Goal: Task Accomplishment & Management: Manage account settings

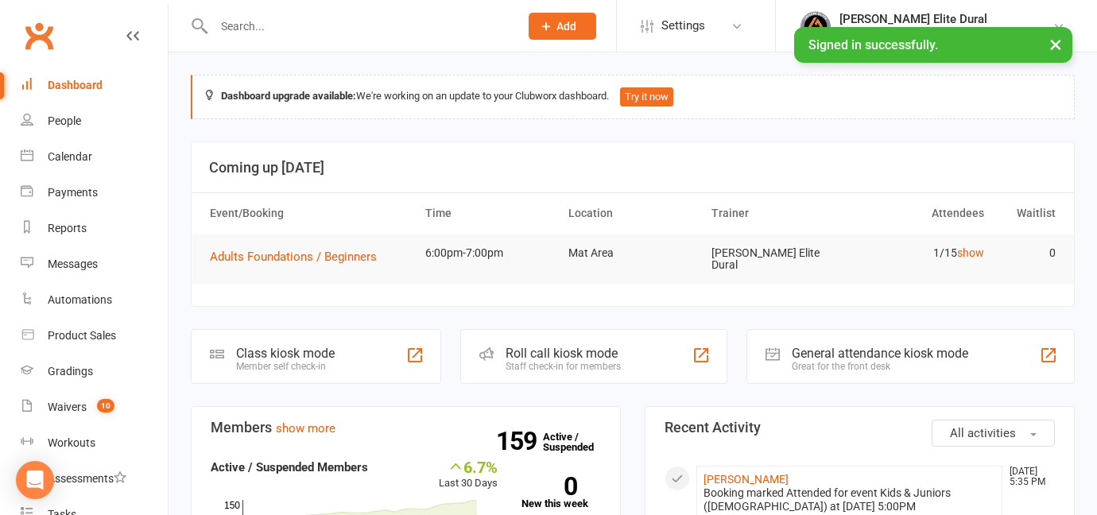
click at [236, 352] on div "Class kiosk mode" at bounding box center [285, 353] width 99 height 15
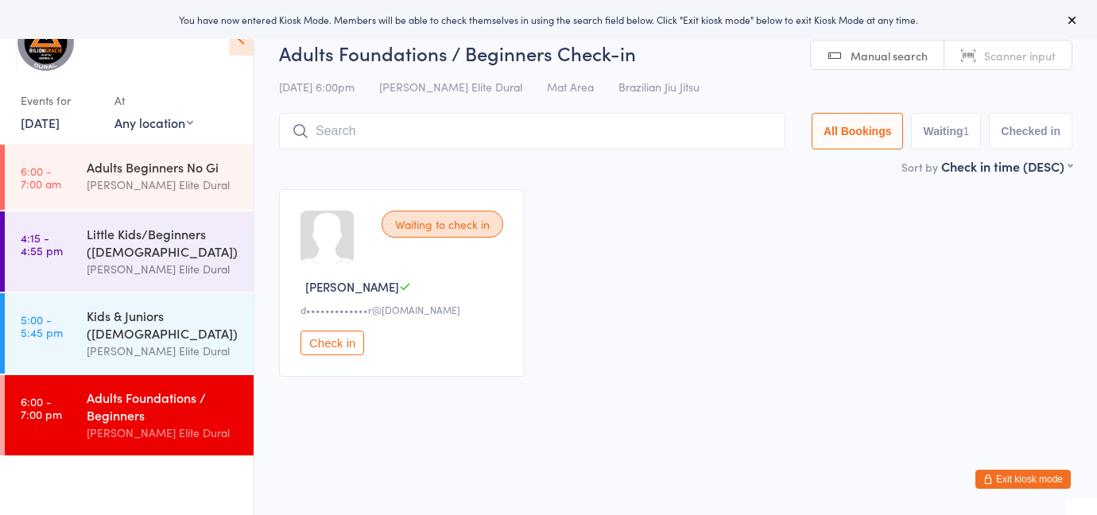
click at [342, 137] on input "search" at bounding box center [532, 131] width 506 height 37
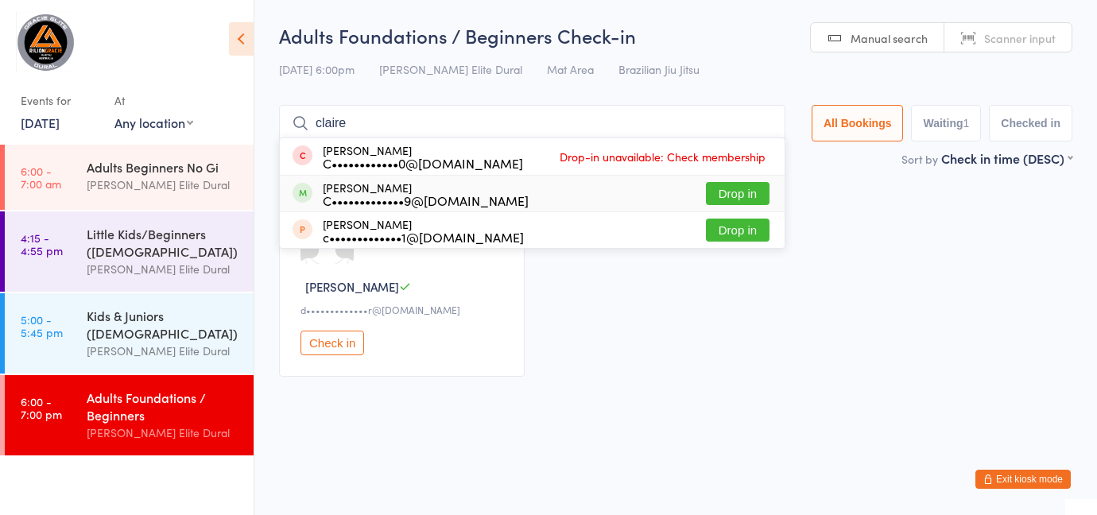
type input "claire"
click at [368, 199] on div "C•••••••••••••9@gmail.com" at bounding box center [426, 200] width 206 height 13
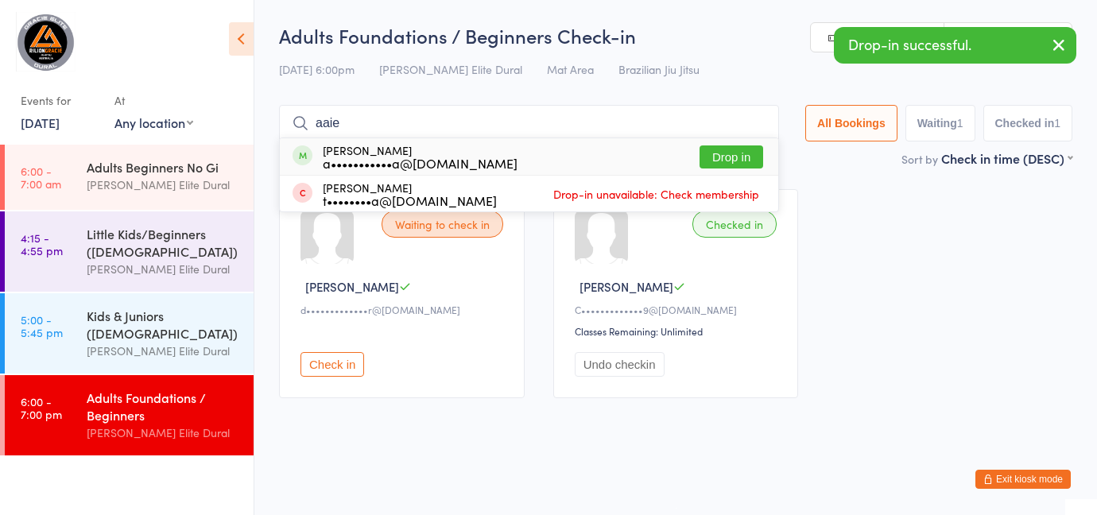
type input "aaie"
click at [417, 166] on div "a•••••••••••a@gmail.com" at bounding box center [420, 163] width 195 height 13
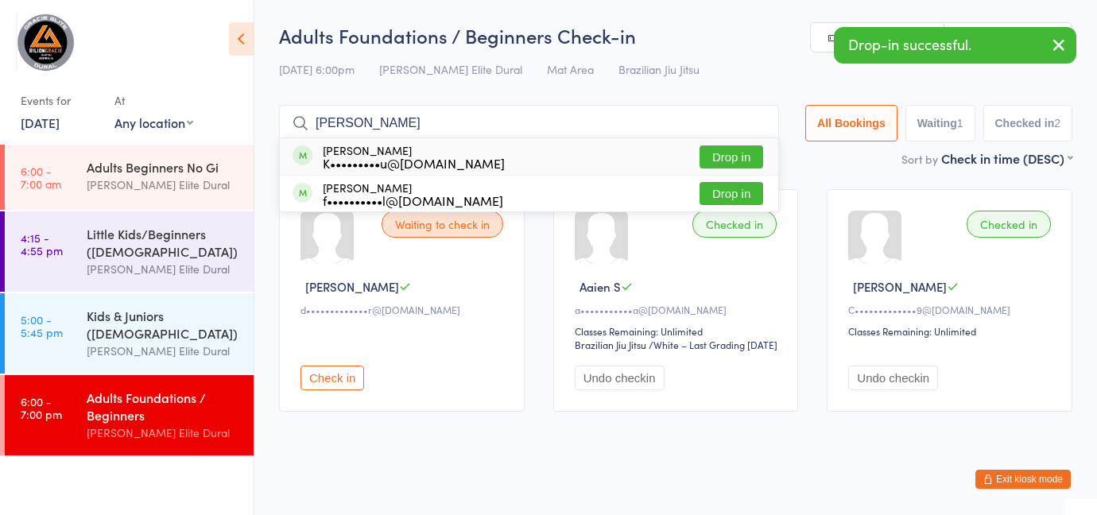
type input "knipper"
click at [442, 157] on div "K•••••••••u@gmail.com" at bounding box center [414, 163] width 182 height 13
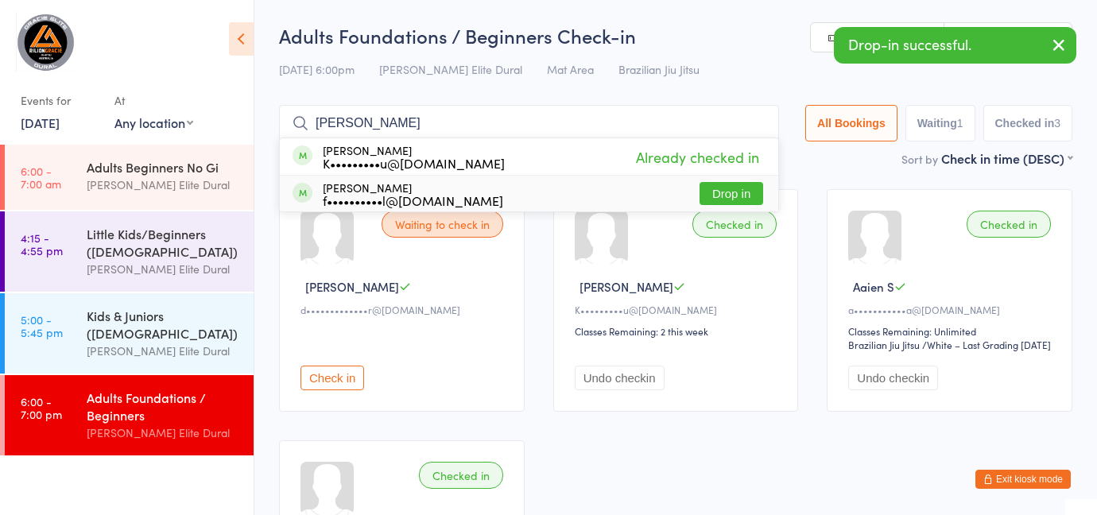
type input "knipper"
click at [499, 186] on div "Willem Knippers f••••••••••l@bigpond.com Drop in" at bounding box center [529, 194] width 498 height 36
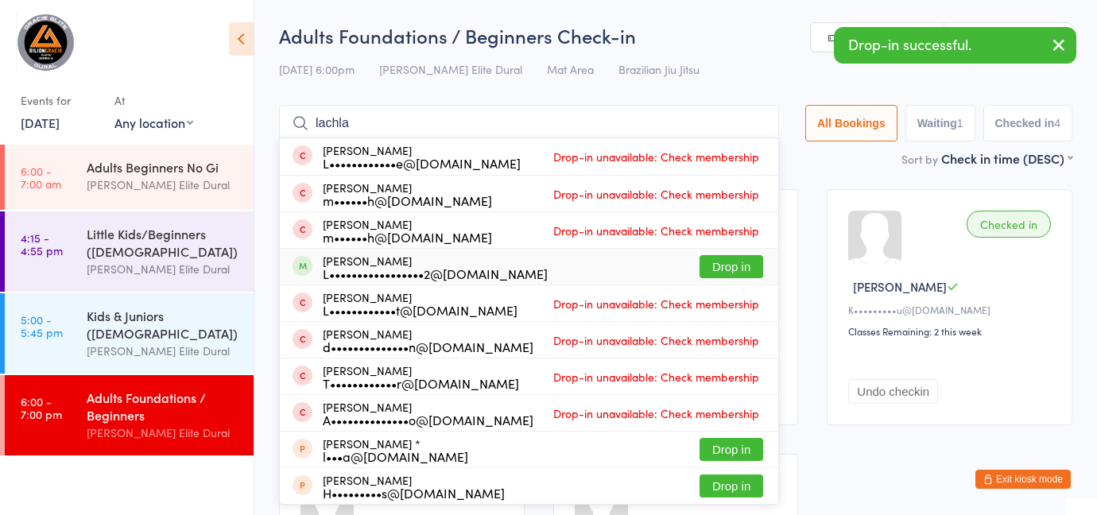
type input "lachla"
click at [422, 273] on div "L•••••••••••••••••2@outlook.com" at bounding box center [435, 273] width 225 height 13
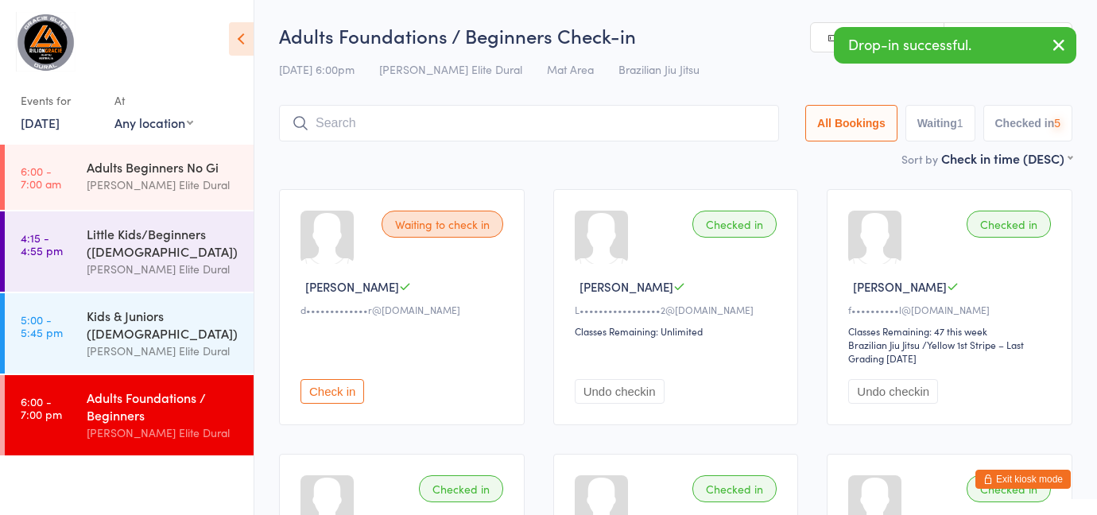
click at [390, 128] on input "search" at bounding box center [529, 123] width 500 height 37
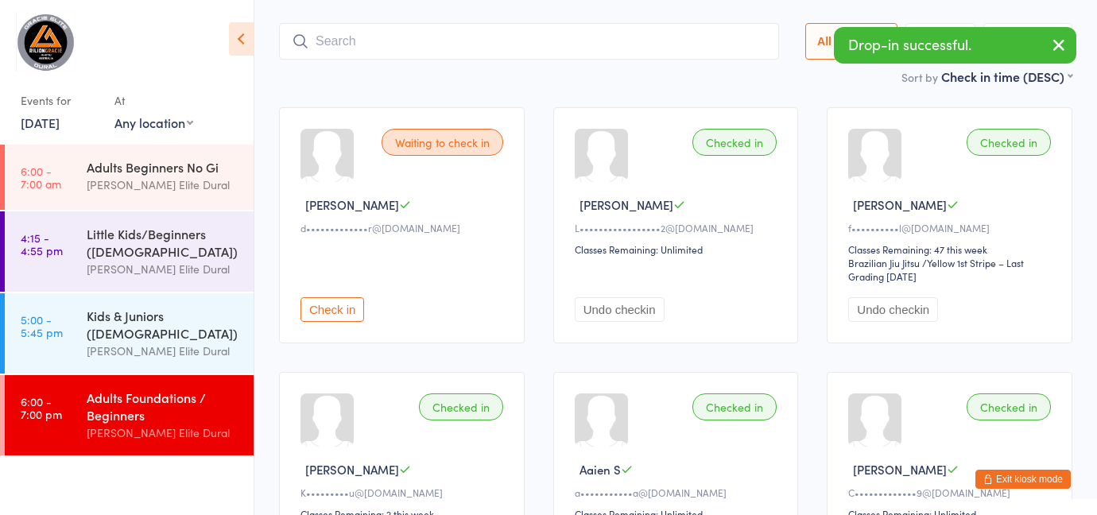
scroll to position [105, 0]
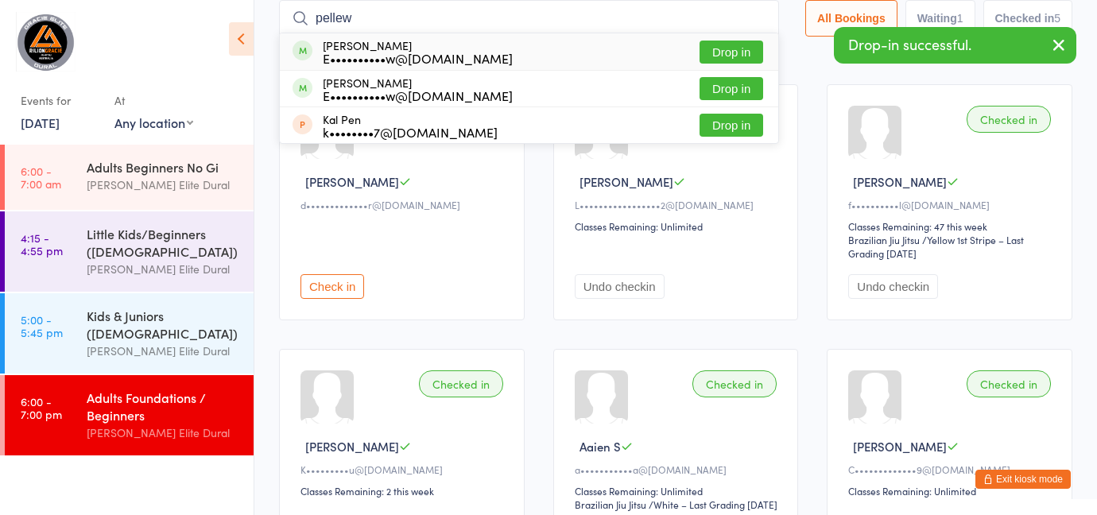
type input "pellew"
click at [370, 41] on div "Skye Pellew E••••••••••w@hotmail.com" at bounding box center [418, 51] width 190 height 25
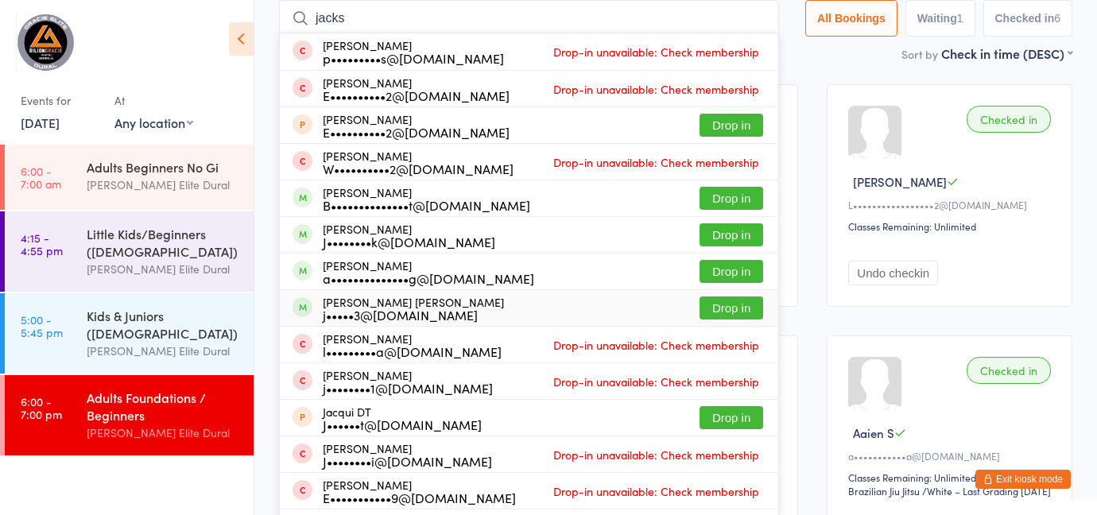
type input "jacks"
click at [373, 309] on div "j•••••3@hotmail.com" at bounding box center [413, 314] width 181 height 13
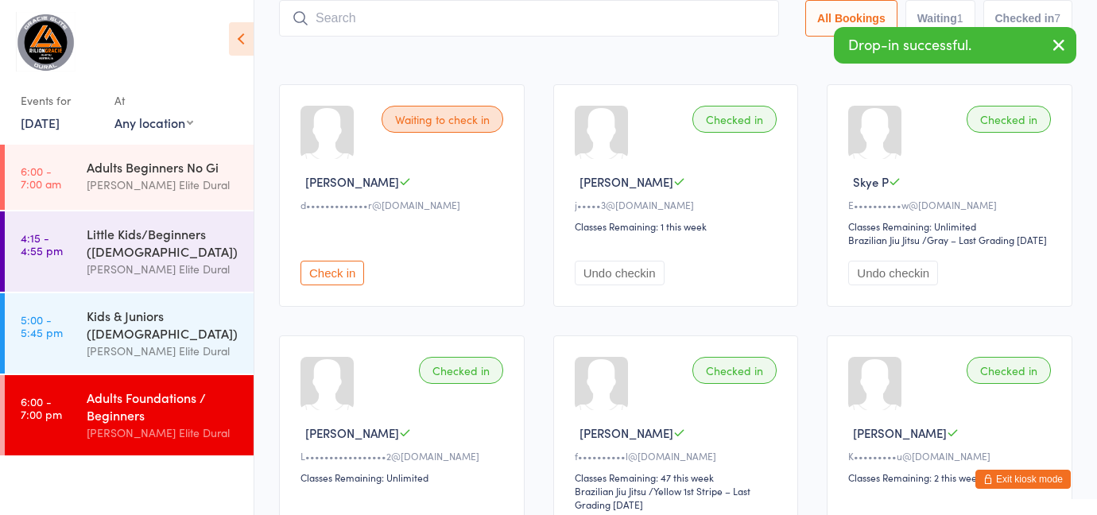
click at [431, 24] on input "search" at bounding box center [529, 18] width 500 height 37
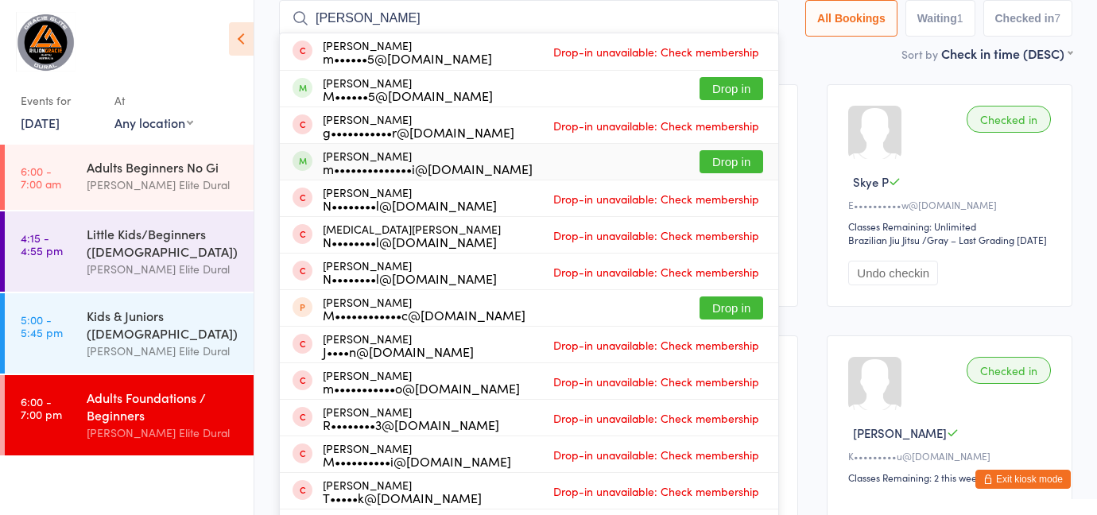
type input "martin"
click at [382, 166] on div "m••••••••••••••i@hotmail.com" at bounding box center [428, 168] width 210 height 13
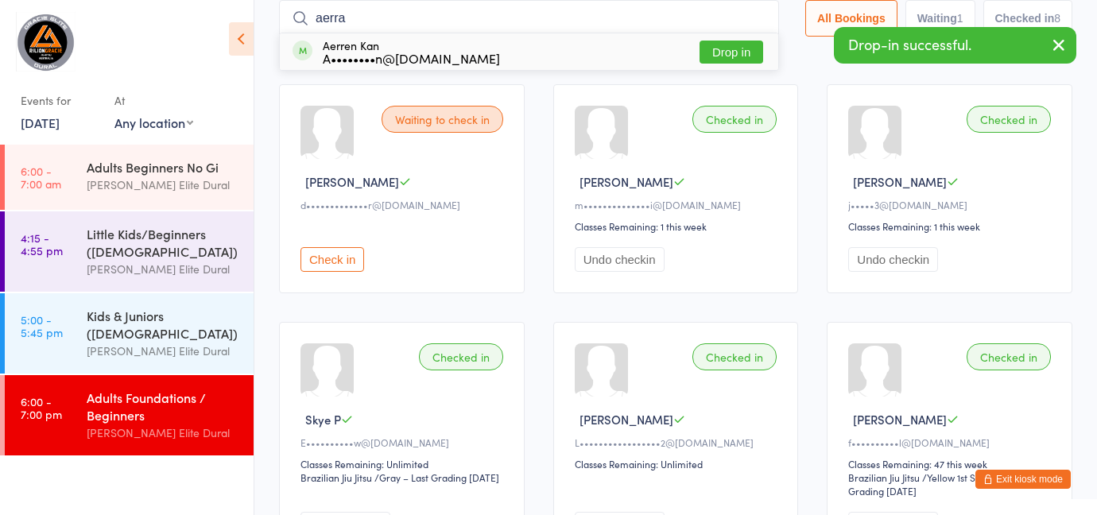
type input "aerra"
click at [493, 48] on div "Aerren Kan A••••••••n@gmail.com Drop in" at bounding box center [529, 51] width 498 height 37
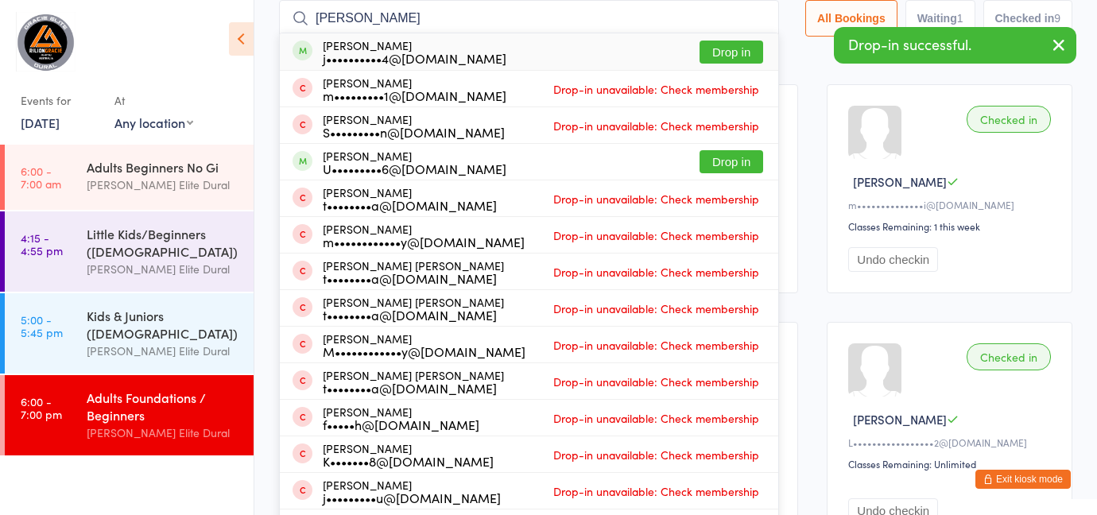
type input "joel"
click at [455, 59] on div "j••••••••••4@gmail.com" at bounding box center [415, 58] width 184 height 13
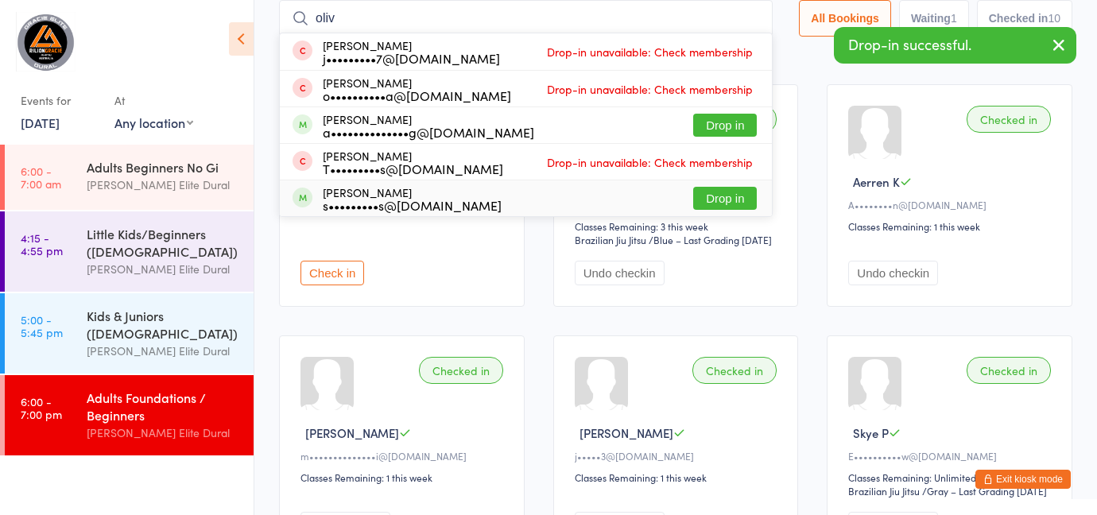
type input "oliv"
click at [390, 200] on div "s•••••••••s@bigpond.com" at bounding box center [412, 205] width 179 height 13
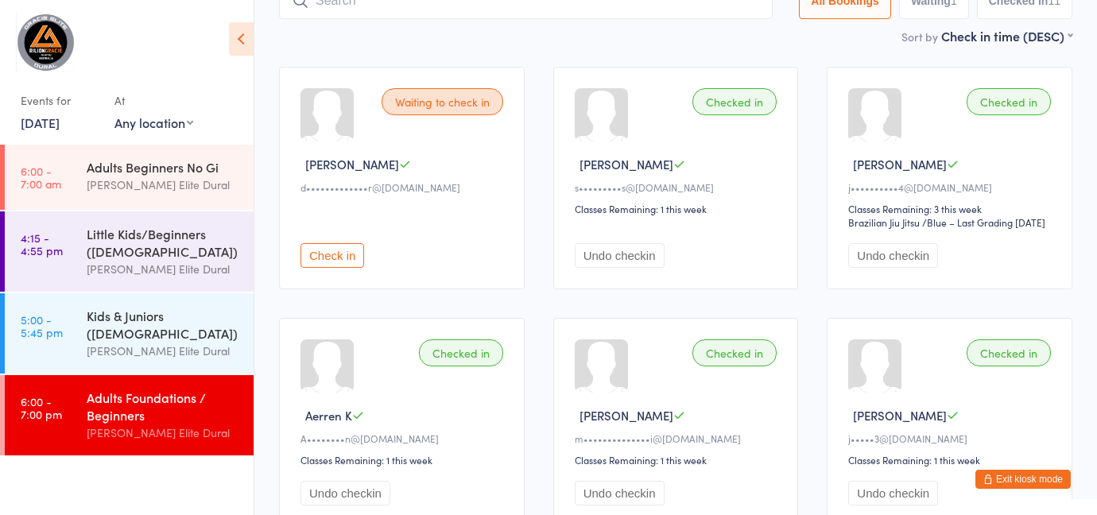
scroll to position [113, 0]
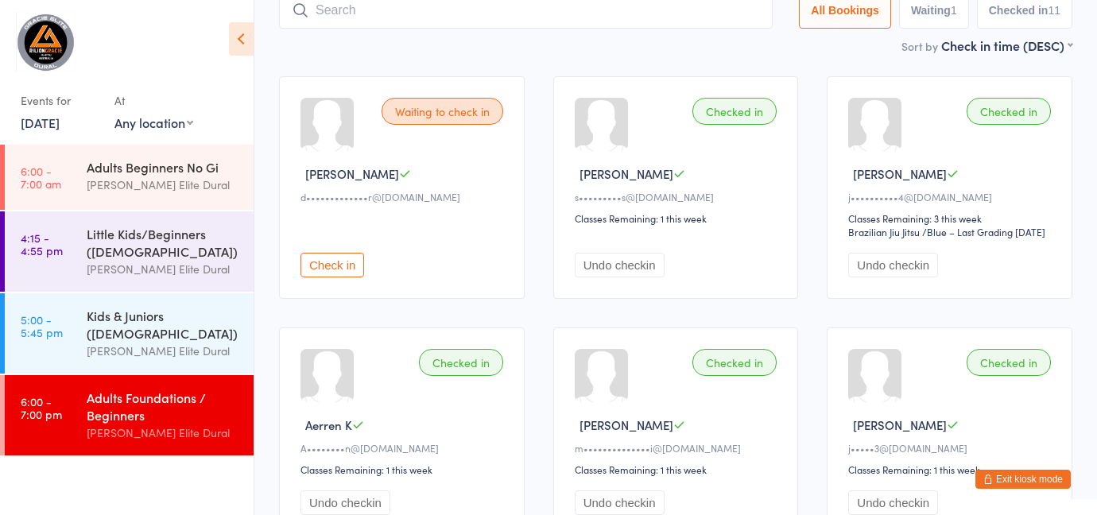
click at [1009, 477] on button "Exit kiosk mode" at bounding box center [1022, 479] width 95 height 19
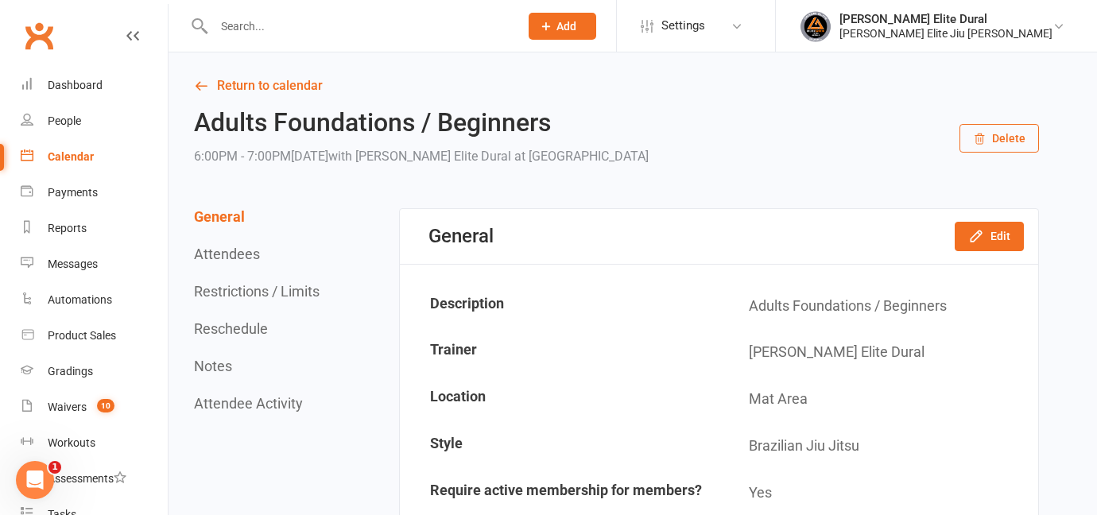
click at [53, 161] on div "Calendar" at bounding box center [71, 156] width 46 height 13
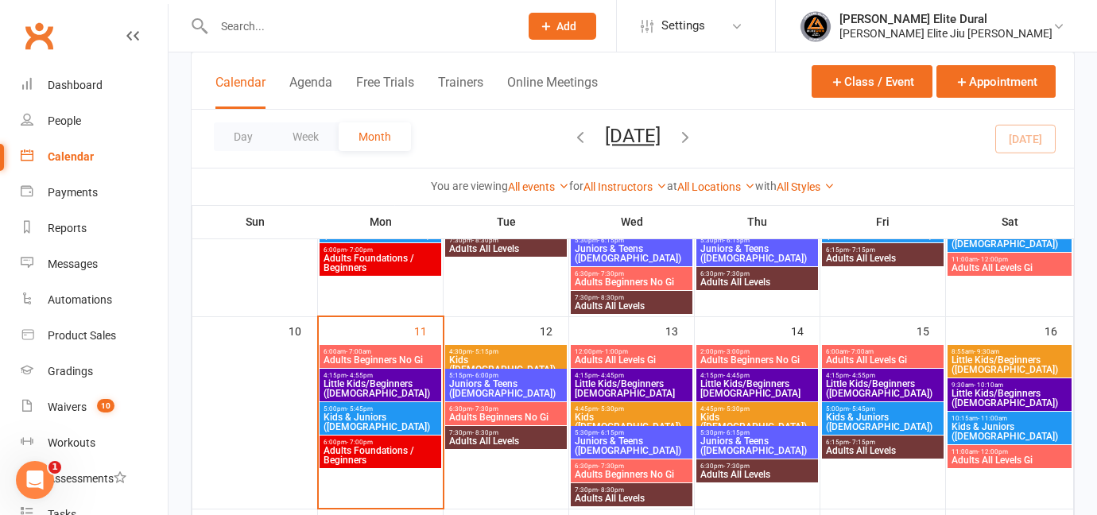
scroll to position [400, 0]
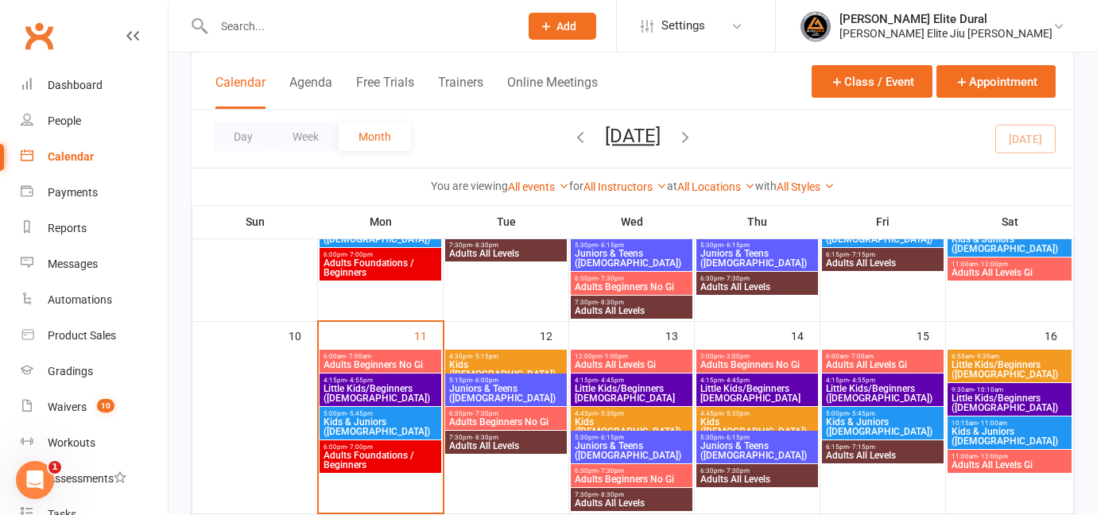
click at [354, 459] on span "Adults Foundations / Beginners" at bounding box center [380, 460] width 115 height 19
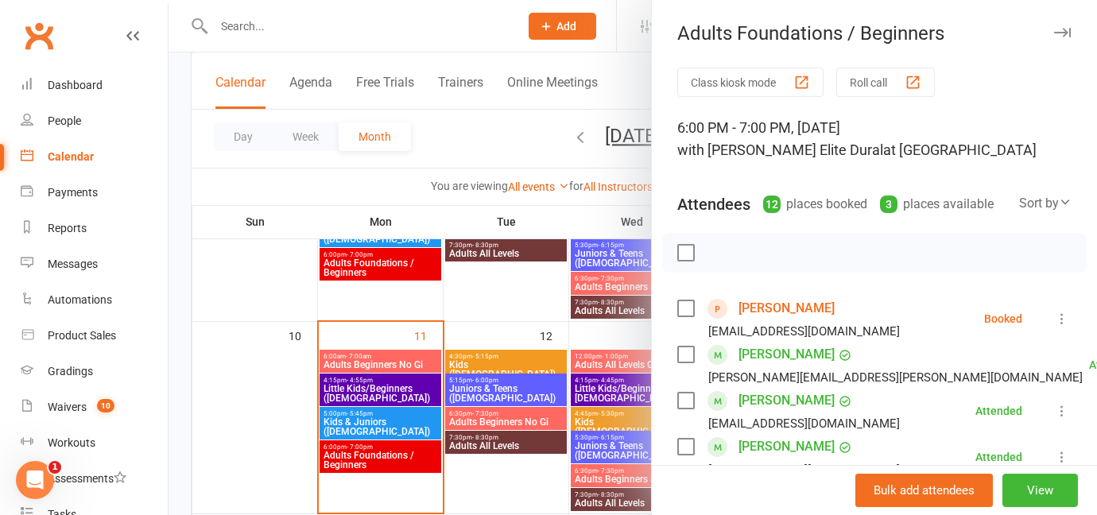
click at [1062, 318] on icon at bounding box center [1062, 319] width 16 height 16
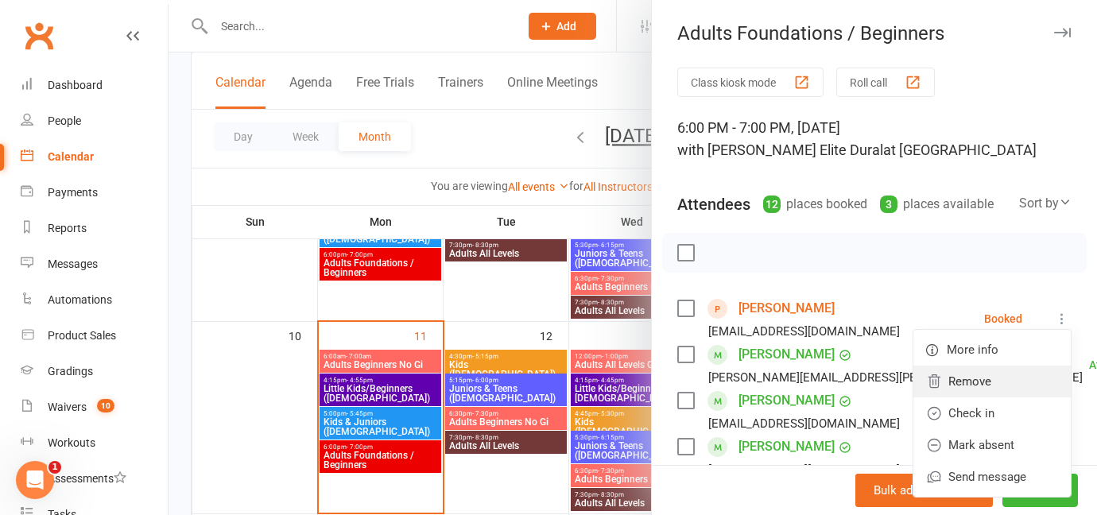
click at [986, 384] on link "Remove" at bounding box center [991, 382] width 157 height 32
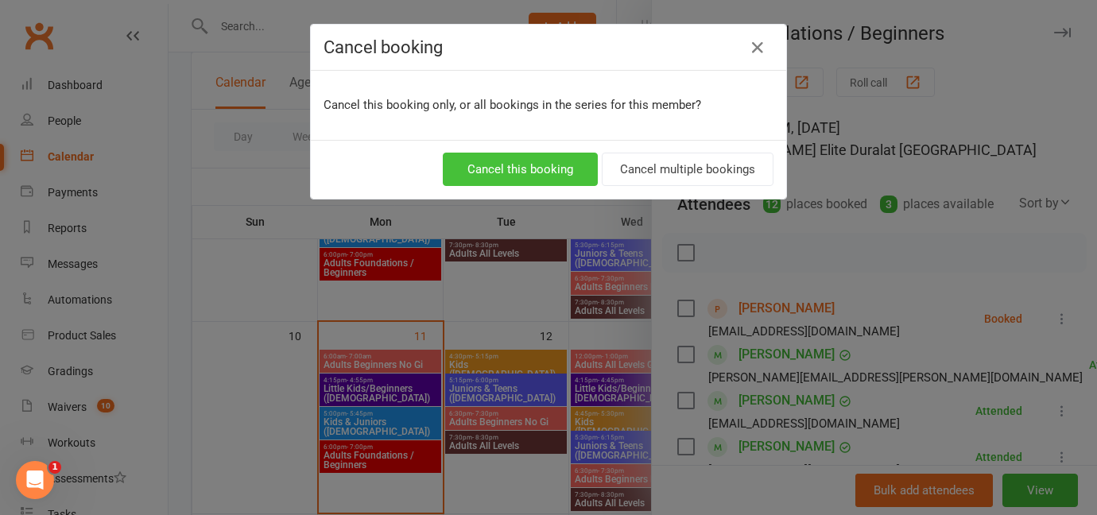
click at [504, 173] on button "Cancel this booking" at bounding box center [520, 169] width 155 height 33
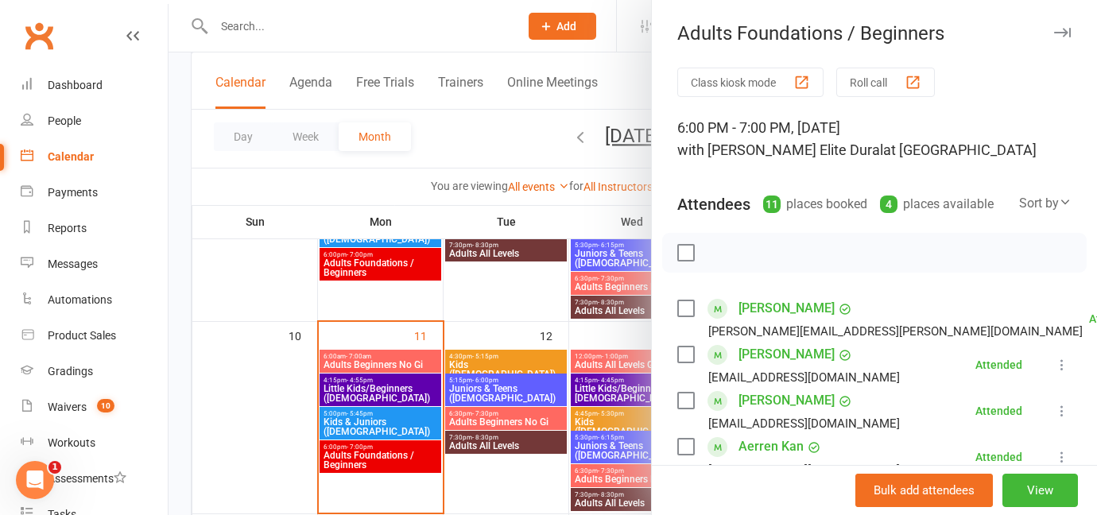
click at [180, 379] on div at bounding box center [632, 257] width 928 height 515
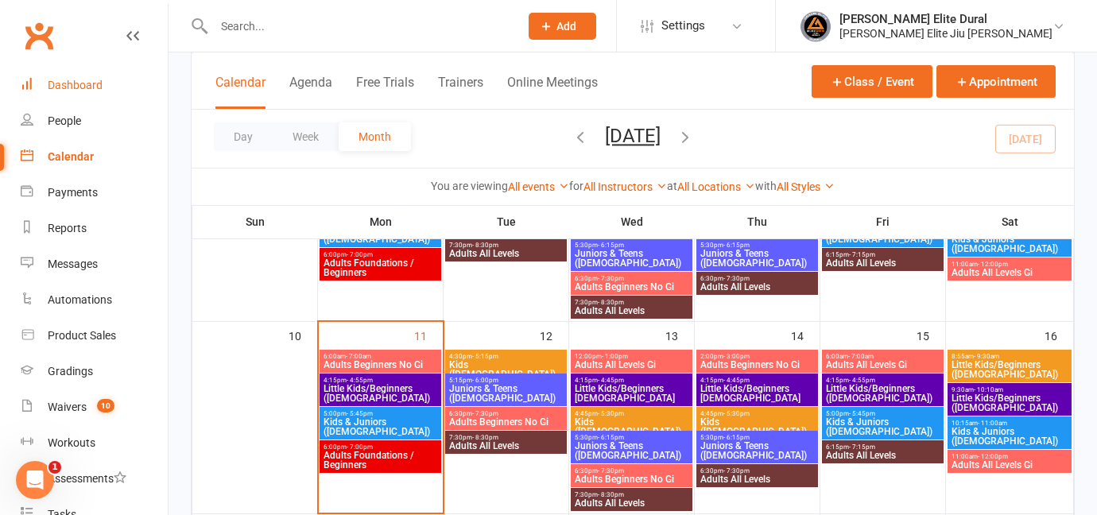
click at [64, 84] on div "Dashboard" at bounding box center [75, 85] width 55 height 13
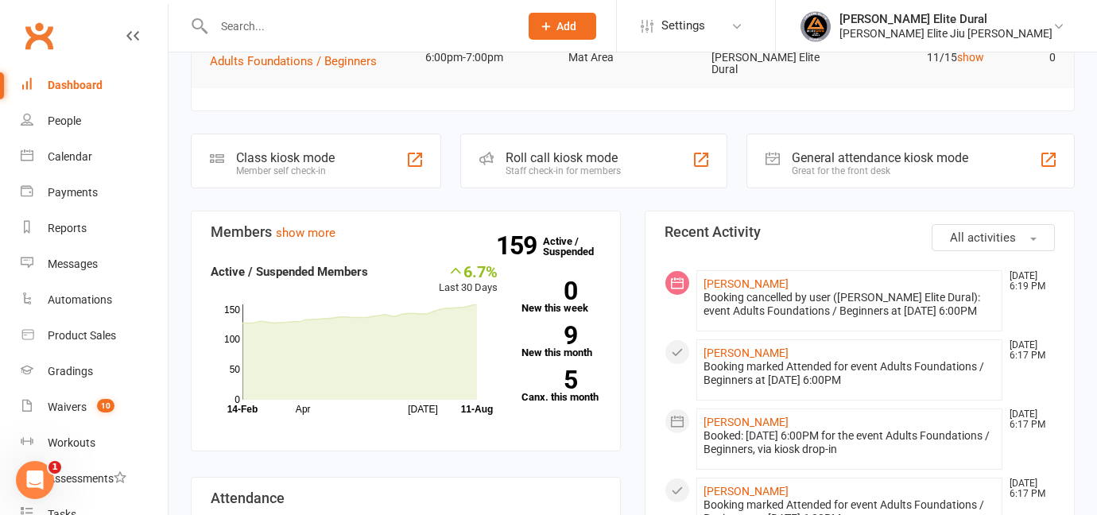
scroll to position [183, 0]
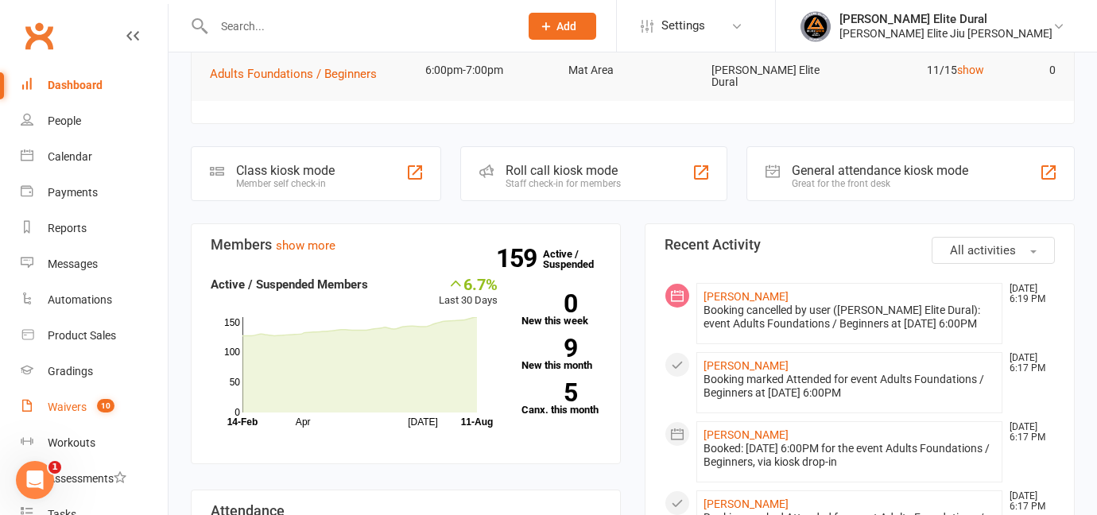
click at [81, 408] on div "Waivers" at bounding box center [67, 407] width 39 height 13
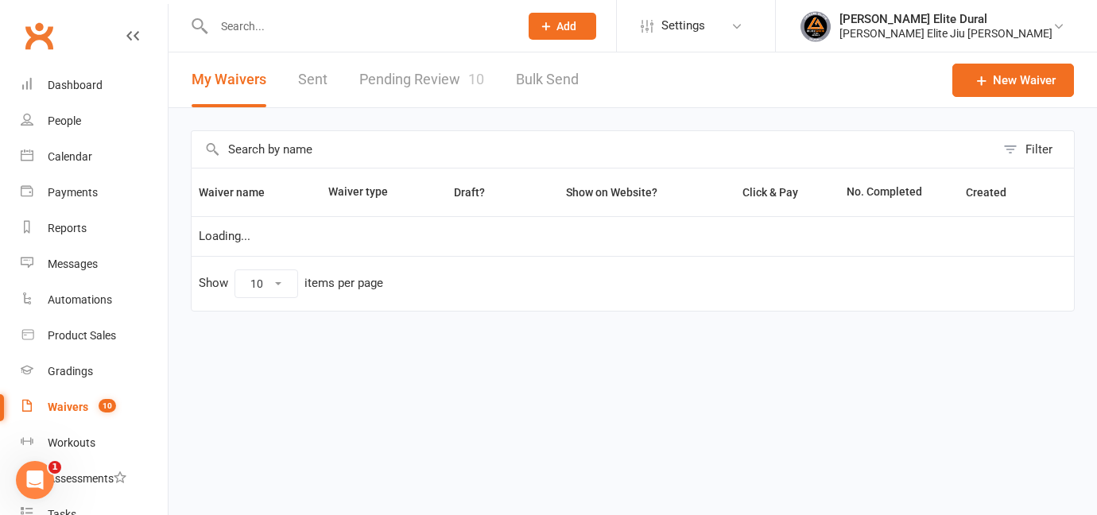
select select "100"
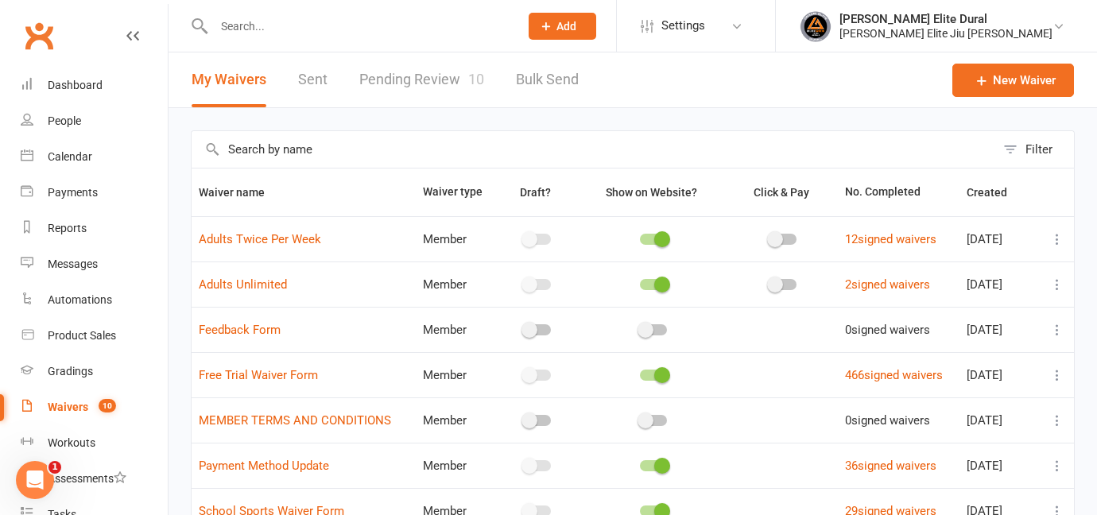
click at [401, 72] on link "Pending Review 10" at bounding box center [421, 79] width 125 height 55
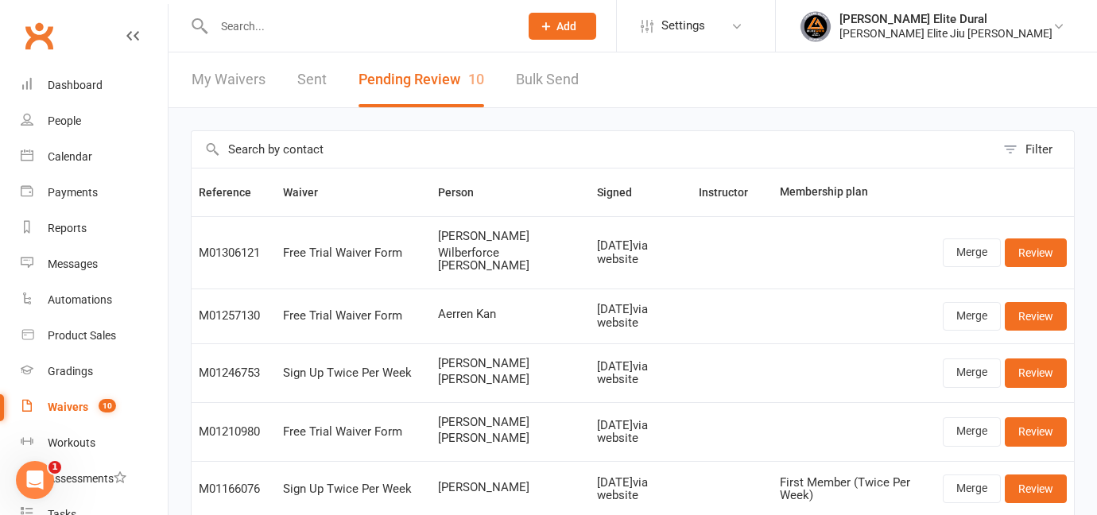
click at [207, 79] on link "My Waivers" at bounding box center [229, 79] width 74 height 55
select select "100"
